Goal: Task Accomplishment & Management: Use online tool/utility

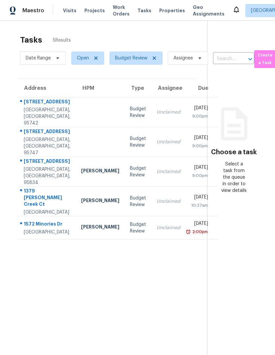
scroll to position [0, 4]
click at [262, 12] on span "Sacramento" at bounding box center [274, 10] width 46 height 7
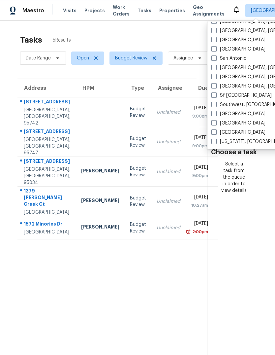
scroll to position [442, 0]
click at [217, 93] on label "Sf Bay Area" at bounding box center [242, 95] width 60 height 7
click at [216, 93] on input "Sf Bay Area" at bounding box center [214, 94] width 4 height 4
checkbox input "true"
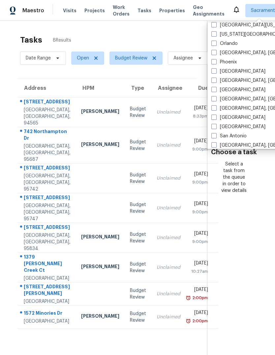
scroll to position [363, 0]
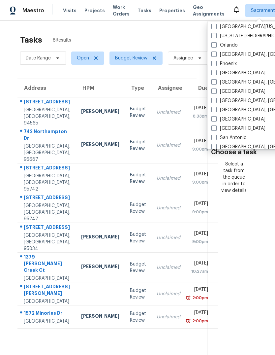
click at [217, 70] on span at bounding box center [214, 72] width 5 height 5
click at [216, 70] on input "Portland" at bounding box center [214, 72] width 4 height 4
checkbox input "true"
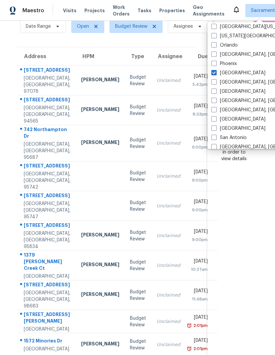
scroll to position [31, 4]
click at [22, 87] on div "4905 SW 192nd Ave Beaverton, OR, 97078" at bounding box center [44, 81] width 53 height 28
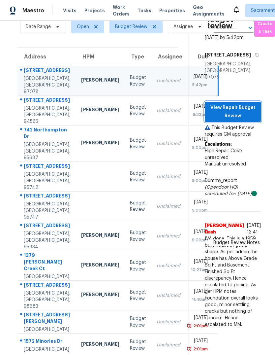
click at [246, 112] on span "View Repair Budget Review" at bounding box center [233, 112] width 46 height 16
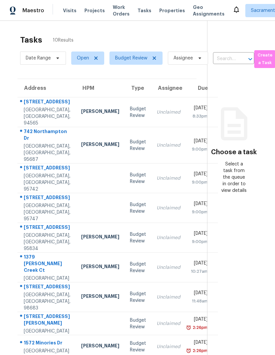
scroll to position [0, 4]
click at [35, 121] on div "Pittsburg, CA, 94565" at bounding box center [47, 117] width 47 height 20
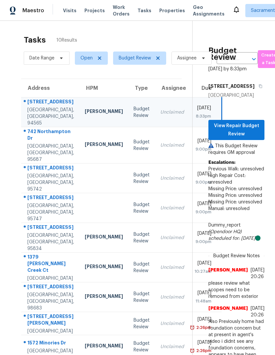
scroll to position [0, 0]
click at [242, 125] on span "View Repair Budget Review" at bounding box center [237, 130] width 46 height 16
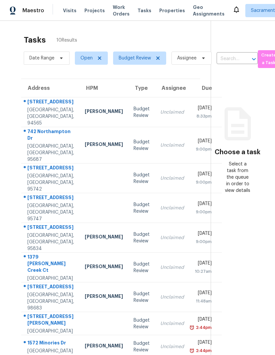
click at [35, 143] on div "742 Northampton Dr" at bounding box center [50, 135] width 47 height 15
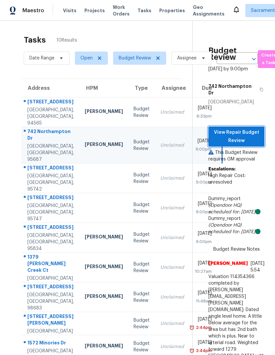
click at [237, 128] on span "View Repair Budget Review" at bounding box center [237, 136] width 46 height 16
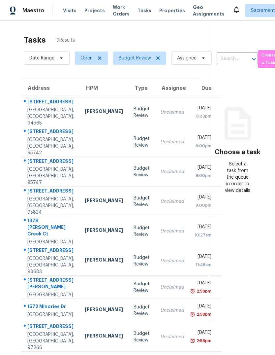
click at [38, 120] on div "[GEOGRAPHIC_DATA], [GEOGRAPHIC_DATA], 94565" at bounding box center [50, 117] width 47 height 20
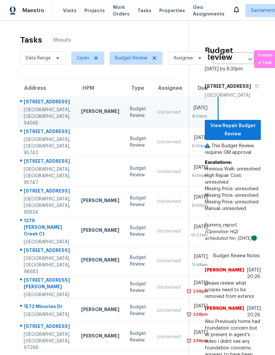
scroll to position [0, 4]
click at [241, 126] on span "View Repair Budget Review" at bounding box center [233, 130] width 46 height 16
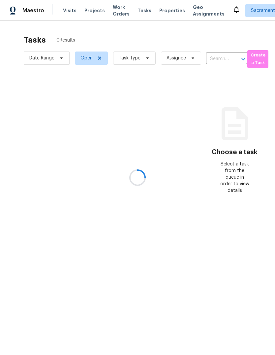
click at [148, 61] on div at bounding box center [137, 177] width 275 height 355
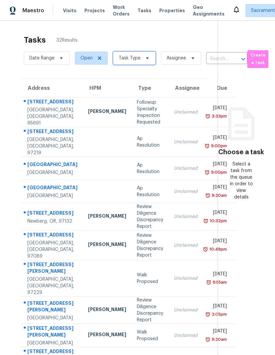
click at [145, 60] on icon at bounding box center [147, 57] width 5 height 5
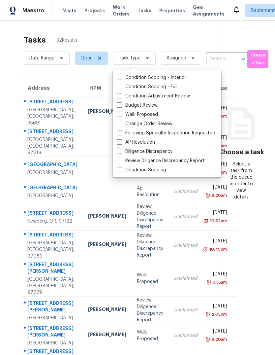
click at [119, 103] on span at bounding box center [119, 104] width 5 height 5
click at [119, 103] on input "Budget Review" at bounding box center [119, 104] width 4 height 4
checkbox input "true"
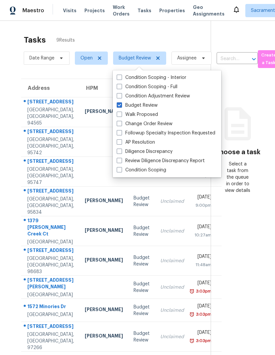
click at [236, 255] on section "Choose a task Select a task from the queue in order to view details" at bounding box center [238, 198] width 54 height 355
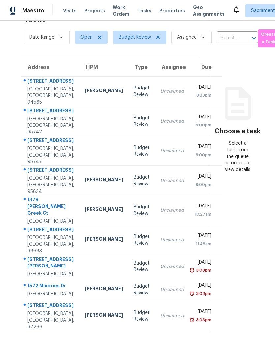
scroll to position [46, 0]
click at [39, 116] on div "[GEOGRAPHIC_DATA], [GEOGRAPHIC_DATA], 95742" at bounding box center [50, 126] width 47 height 20
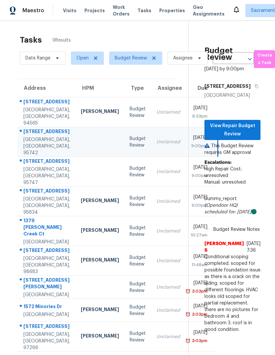
scroll to position [0, 4]
click at [244, 138] on span "View Repair Budget Review" at bounding box center [233, 130] width 46 height 16
click at [24, 166] on div "[STREET_ADDRESS]" at bounding box center [47, 162] width 47 height 8
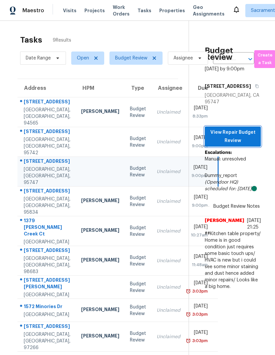
click at [250, 134] on span "View Repair Budget Review" at bounding box center [233, 136] width 46 height 16
click at [34, 210] on div "Sacramento, CA, 95834" at bounding box center [47, 206] width 47 height 20
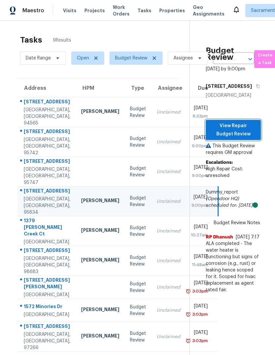
click at [250, 134] on span "View Repair Budget Review" at bounding box center [233, 130] width 45 height 16
click at [249, 137] on span "View Repair Budget Review" at bounding box center [233, 130] width 45 height 16
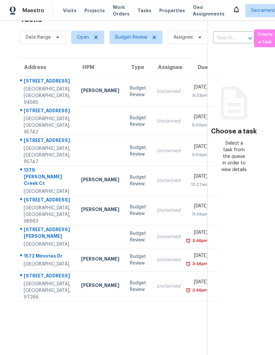
scroll to position [21, 4]
click at [30, 116] on div "[GEOGRAPHIC_DATA], [GEOGRAPHIC_DATA], 95742" at bounding box center [47, 126] width 47 height 20
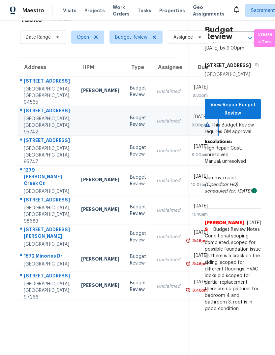
scroll to position [25, 0]
click at [42, 116] on div "[GEOGRAPHIC_DATA], [GEOGRAPHIC_DATA], 95742" at bounding box center [47, 126] width 47 height 20
click at [241, 104] on span "View Repair Budget Review" at bounding box center [233, 109] width 46 height 16
click at [33, 146] on div "[GEOGRAPHIC_DATA], [GEOGRAPHIC_DATA], 95747" at bounding box center [47, 155] width 47 height 20
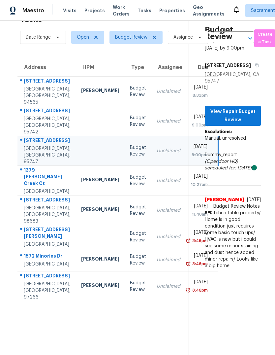
click at [30, 188] on div "Plumas Lake, CA, 95961" at bounding box center [47, 191] width 47 height 7
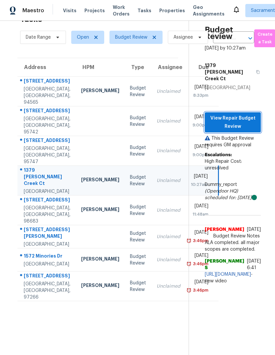
click at [227, 114] on span "View Repair Budget Review" at bounding box center [233, 122] width 46 height 16
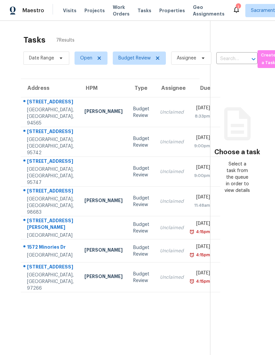
scroll to position [0, 0]
click at [38, 216] on div "[GEOGRAPHIC_DATA], [GEOGRAPHIC_DATA], 98683" at bounding box center [50, 206] width 47 height 20
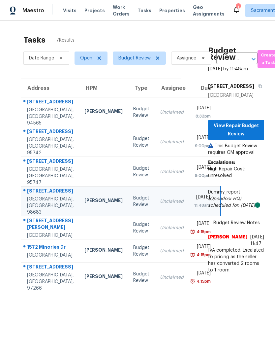
click at [35, 232] on div "[STREET_ADDRESS][PERSON_NAME]" at bounding box center [50, 224] width 47 height 15
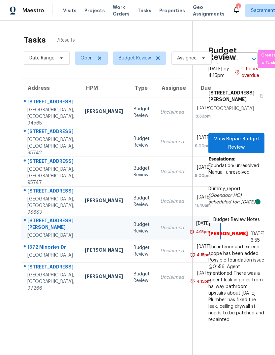
scroll to position [0, 0]
click at [246, 137] on span "View Repair Budget Review" at bounding box center [237, 143] width 46 height 16
click at [38, 252] on div "1572 Minories Dr" at bounding box center [50, 248] width 47 height 8
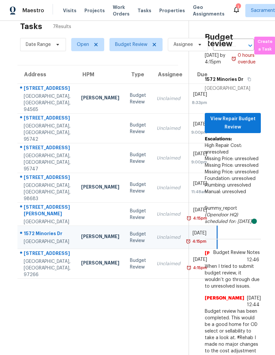
scroll to position [13, 4]
click at [32, 259] on div "[STREET_ADDRESS]" at bounding box center [47, 254] width 47 height 8
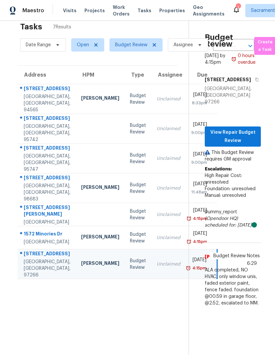
click at [42, 93] on div "[GEOGRAPHIC_DATA], [GEOGRAPHIC_DATA], 94565" at bounding box center [47, 103] width 47 height 20
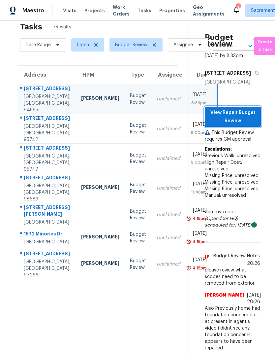
click at [244, 118] on span "View Repair Budget Review" at bounding box center [233, 117] width 46 height 16
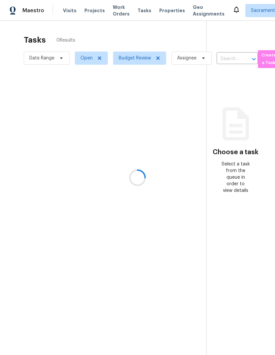
scroll to position [25, 0]
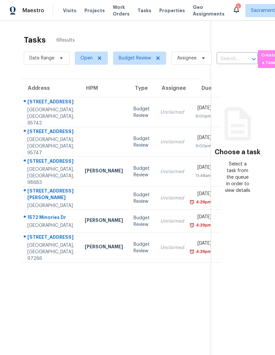
click at [31, 222] on div "1572 Minories Dr" at bounding box center [50, 218] width 47 height 8
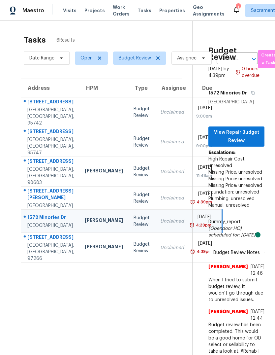
click at [35, 242] on div "[STREET_ADDRESS]" at bounding box center [50, 238] width 47 height 8
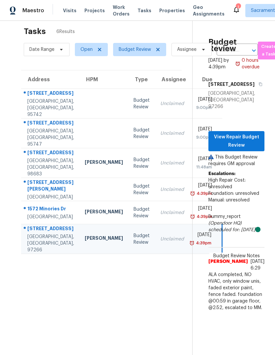
scroll to position [8, 0]
click at [248, 133] on span "View Repair Budget Review" at bounding box center [237, 141] width 46 height 16
